Goal: Navigation & Orientation: Find specific page/section

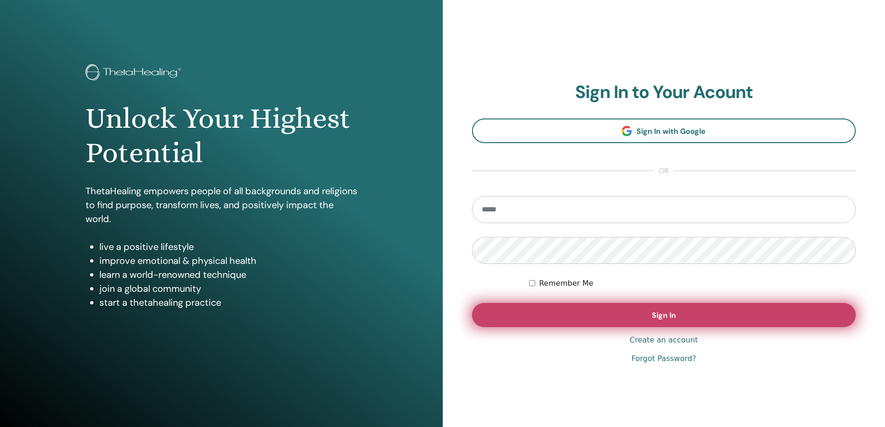
type input "**********"
click at [639, 314] on button "Sign In" at bounding box center [664, 315] width 384 height 24
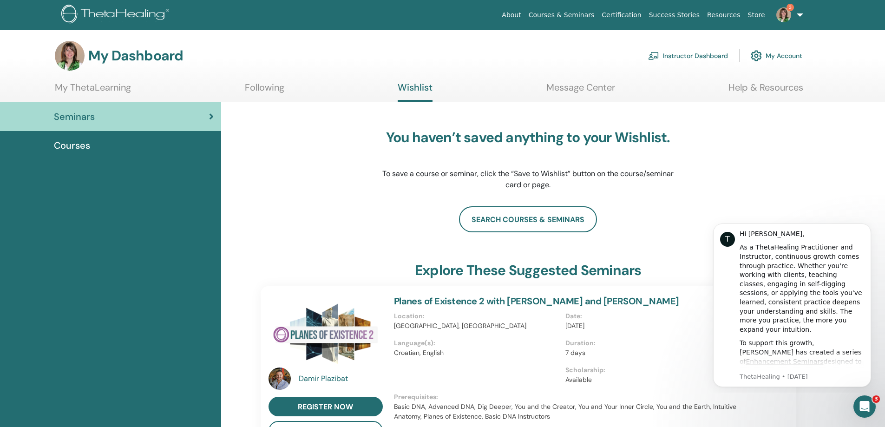
click at [698, 59] on link "Instructor Dashboard" at bounding box center [688, 56] width 80 height 20
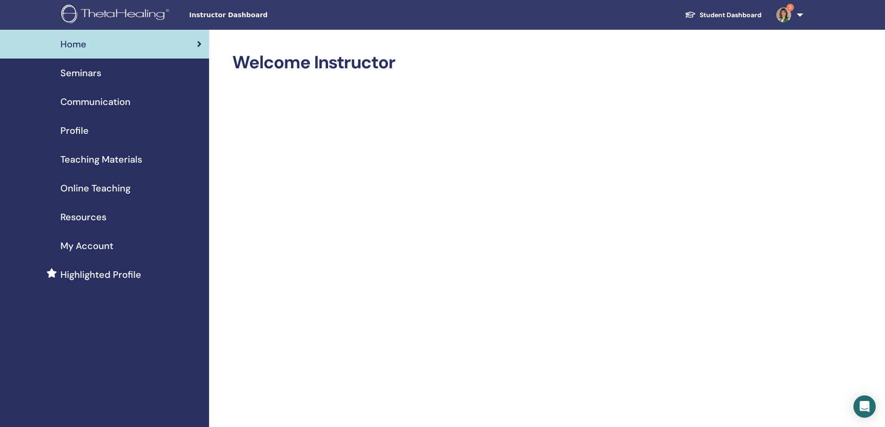
click at [90, 71] on span "Seminars" at bounding box center [80, 73] width 41 height 14
